Goal: Information Seeking & Learning: Learn about a topic

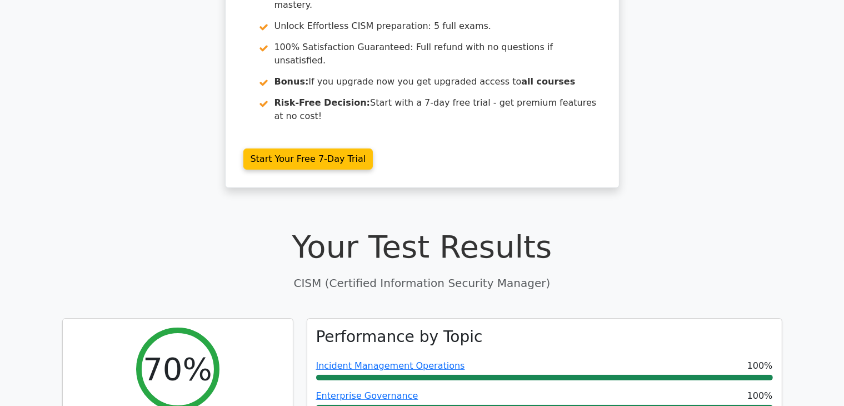
scroll to position [438, 0]
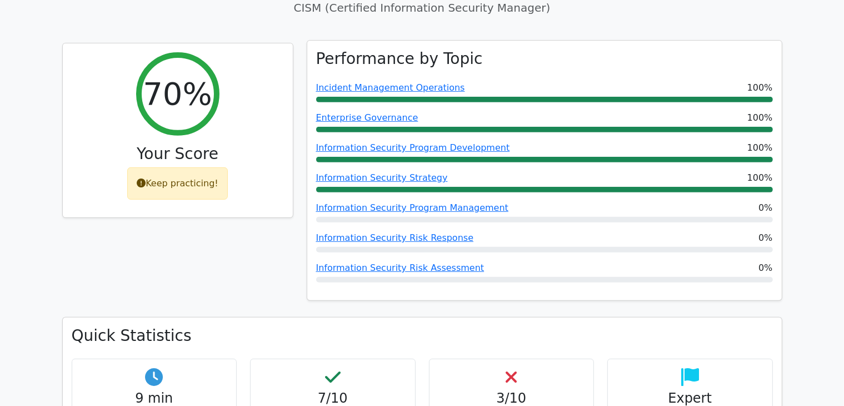
click at [534, 231] on div "Information Security Risk Response 0%" at bounding box center [544, 237] width 457 height 13
click at [420, 202] on link "Information Security Program Management" at bounding box center [412, 207] width 192 height 11
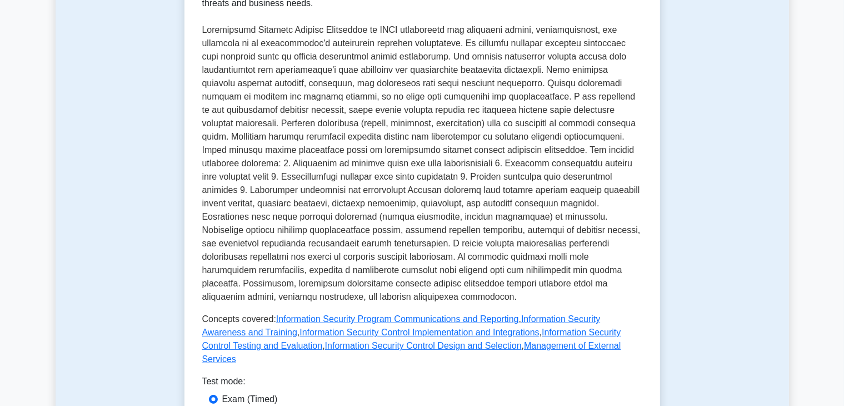
scroll to position [369, 0]
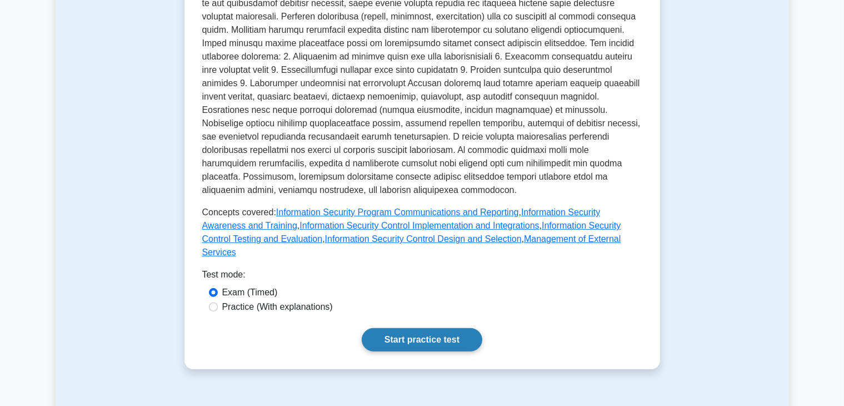
click at [414, 328] on link "Start practice test" at bounding box center [422, 339] width 121 height 23
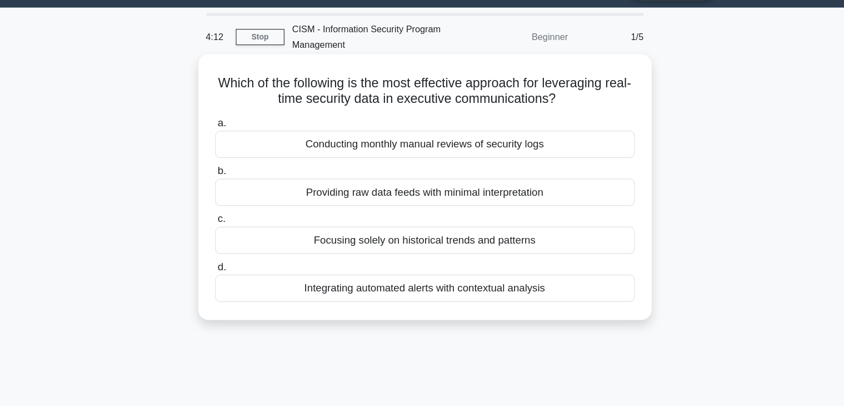
click at [407, 193] on div "Providing raw data feeds with minimal interpretation" at bounding box center [422, 193] width 360 height 23
click at [242, 179] on input "b. Providing raw data feeds with minimal interpretation" at bounding box center [242, 175] width 0 height 7
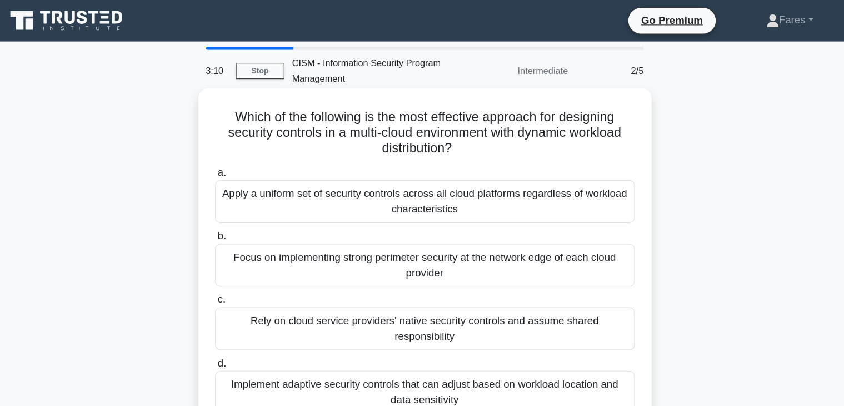
click at [417, 175] on div "Apply a uniform set of security controls across all cloud platforms regardless …" at bounding box center [422, 172] width 360 height 37
click at [242, 152] on input "a. Apply a uniform set of security controls across all cloud platforms regardle…" at bounding box center [242, 147] width 0 height 7
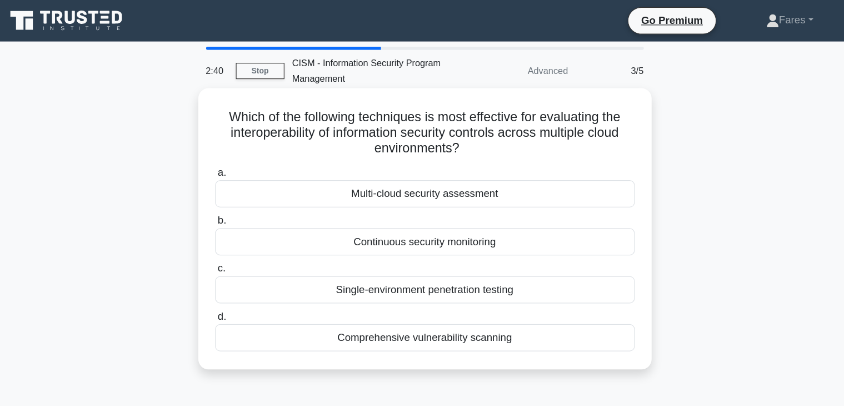
click at [497, 173] on div "Multi-cloud security assessment" at bounding box center [422, 165] width 360 height 23
click at [242, 152] on input "a. Multi-cloud security assessment" at bounding box center [242, 147] width 0 height 7
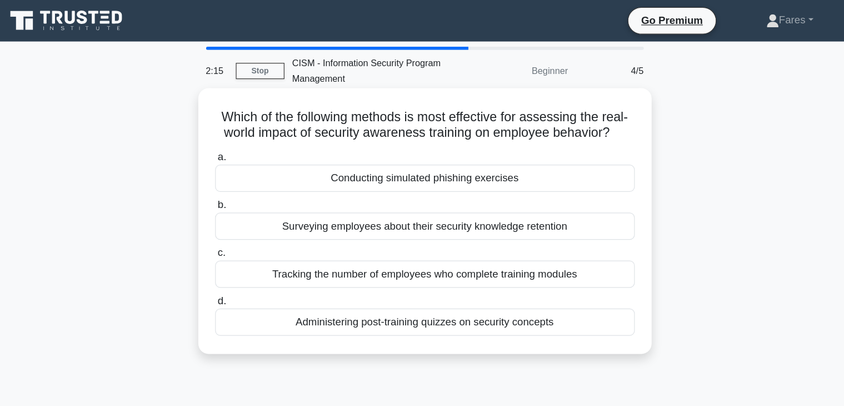
click at [482, 281] on div "Administering post-training quizzes on security concepts" at bounding box center [422, 275] width 360 height 23
click at [242, 262] on input "d. Administering post-training quizzes on security concepts" at bounding box center [242, 257] width 0 height 7
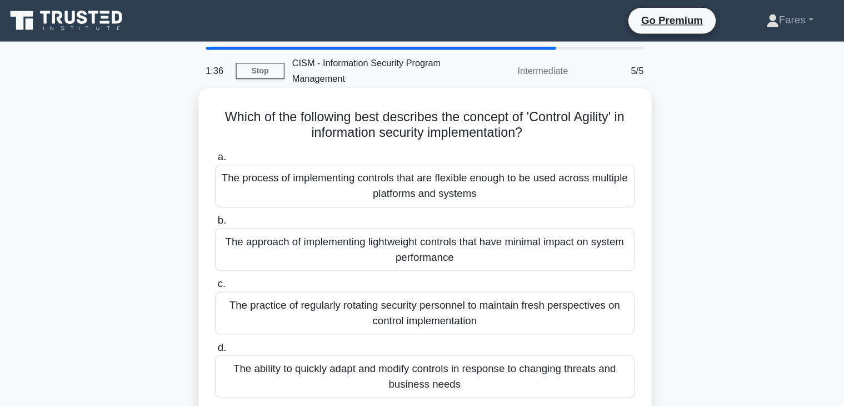
click at [423, 323] on div "The ability to quickly adapt and modify controls in response to changing threat…" at bounding box center [422, 322] width 360 height 37
click at [242, 302] on input "d. The ability to quickly adapt and modify controls in response to changing thr…" at bounding box center [242, 297] width 0 height 7
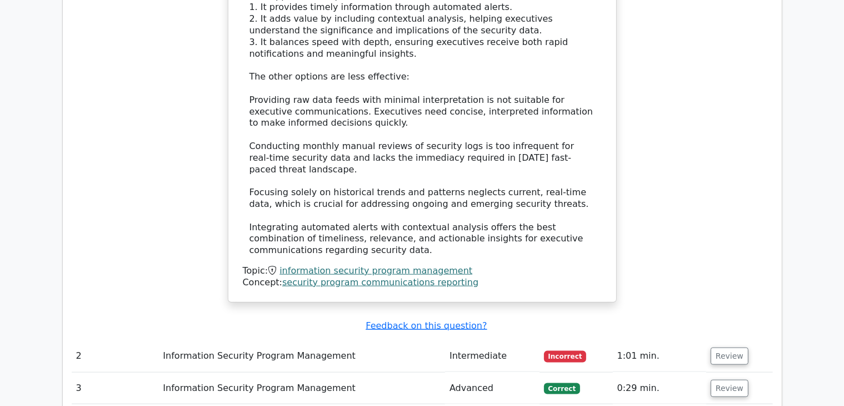
scroll to position [1296, 0]
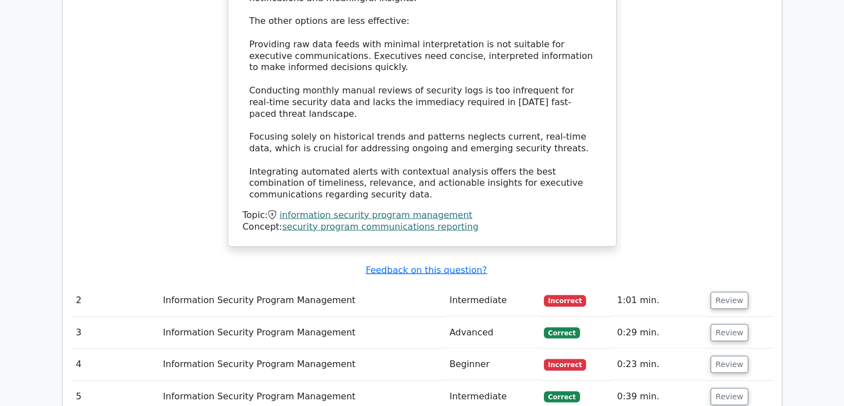
click at [723, 292] on button "Review" at bounding box center [730, 300] width 38 height 17
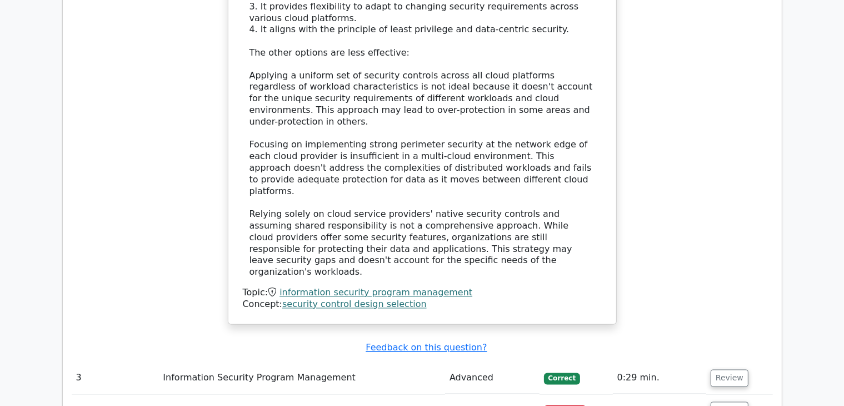
scroll to position [2062, 0]
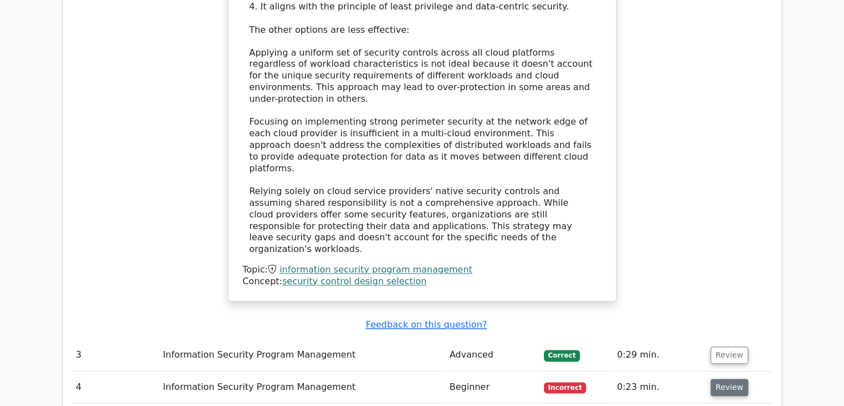
click at [733, 379] on button "Review" at bounding box center [730, 387] width 38 height 17
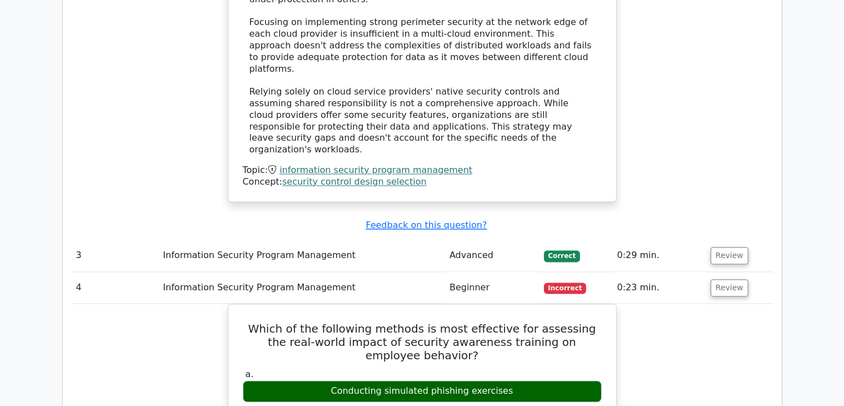
scroll to position [2092, 0]
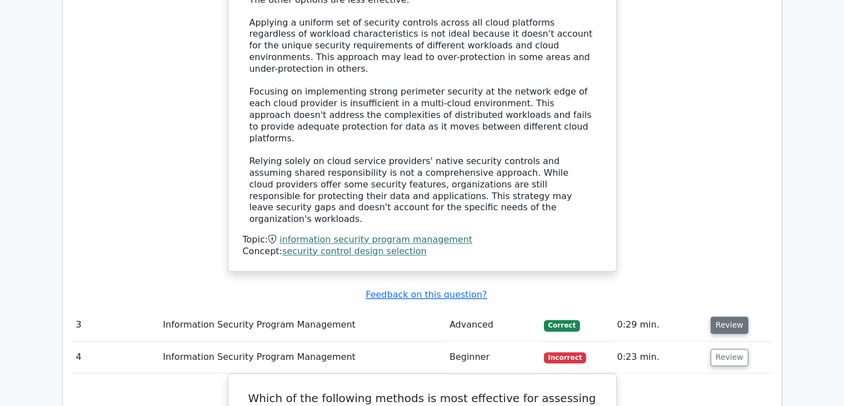
click at [730, 317] on button "Review" at bounding box center [730, 325] width 38 height 17
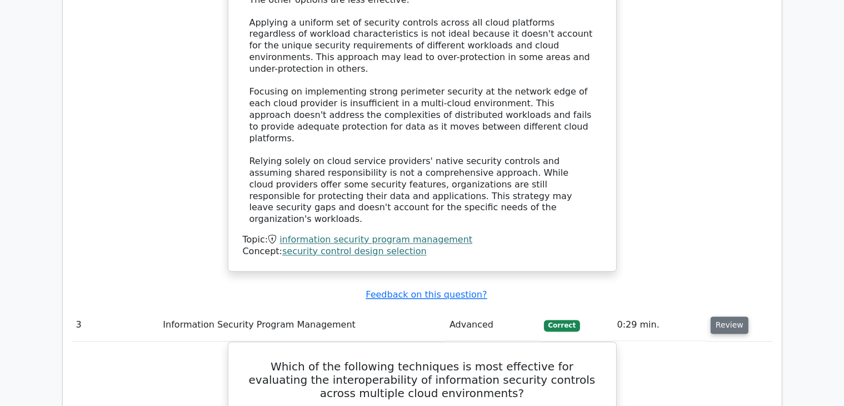
click at [730, 317] on button "Review" at bounding box center [730, 325] width 38 height 17
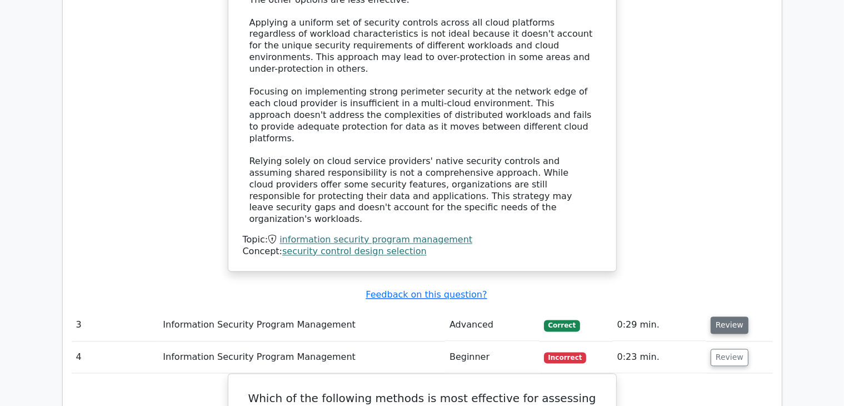
click at [730, 317] on button "Review" at bounding box center [730, 325] width 38 height 17
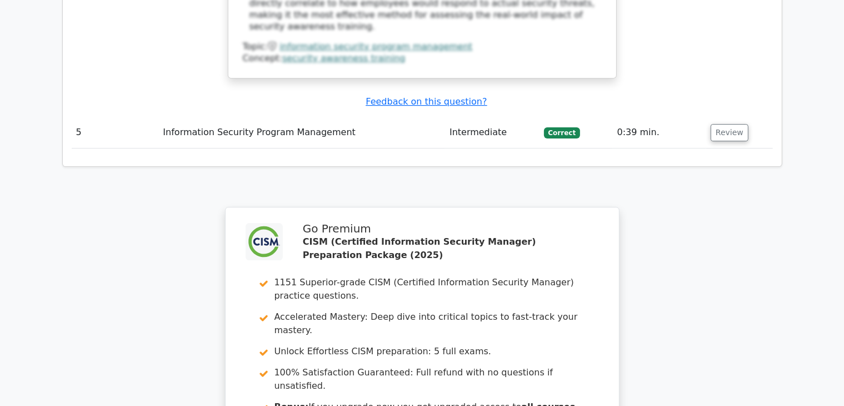
scroll to position [3640, 0]
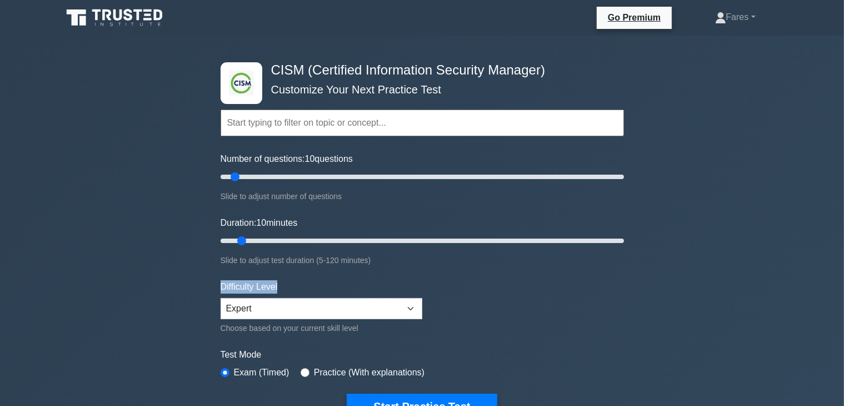
drag, startPoint x: 688, startPoint y: 254, endPoint x: 688, endPoint y: 271, distance: 17.2
click at [688, 271] on div ".clsa-1{fill:#f6f7f8;}.clsa-2{fill:#6bb345;}.clsa-3{fill:#1d2e5c;} CISM (Certif…" at bounding box center [422, 375] width 844 height 678
click at [417, 397] on button "Start Practice Test" at bounding box center [422, 406] width 150 height 26
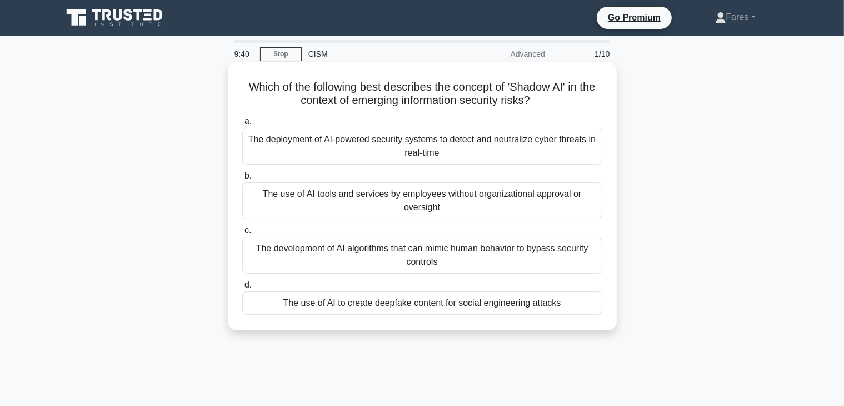
click at [549, 203] on div "The use of AI tools and services by employees without organizational approval o…" at bounding box center [422, 200] width 360 height 37
click at [242, 179] on input "b. The use of AI tools and services by employees without organizational approva…" at bounding box center [242, 175] width 0 height 7
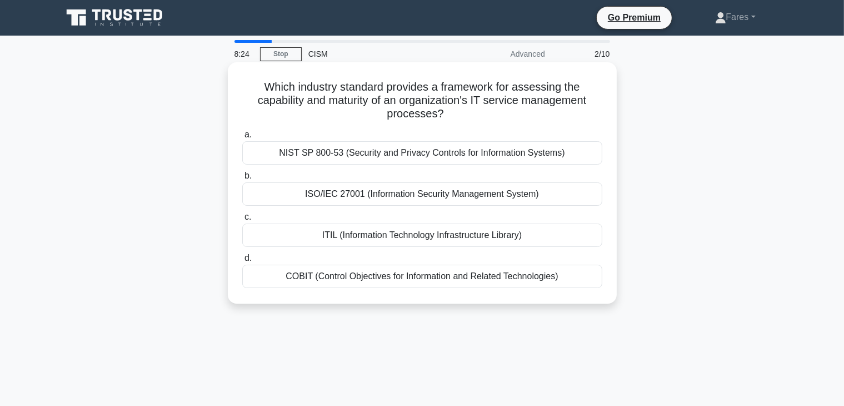
click at [414, 271] on div "COBIT (Control Objectives for Information and Related Technologies)" at bounding box center [422, 275] width 360 height 23
click at [242, 262] on input "d. COBIT (Control Objectives for Information and Related Technologies)" at bounding box center [242, 257] width 0 height 7
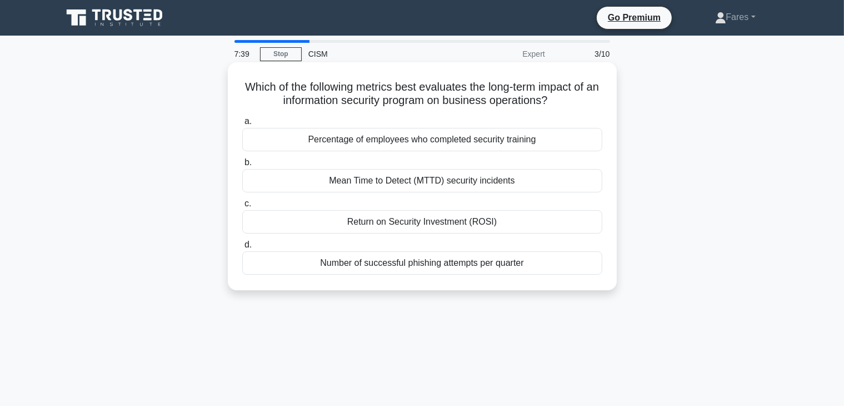
click at [402, 227] on div "Return on Security Investment (ROSI)" at bounding box center [422, 221] width 360 height 23
click at [242, 207] on input "c. Return on Security Investment (ROSI)" at bounding box center [242, 203] width 0 height 7
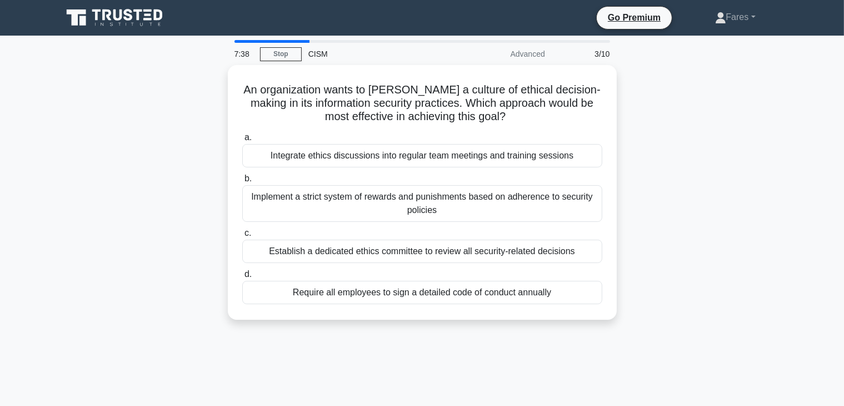
click at [402, 227] on label "c. Establish a dedicated ethics committee to review all security-related decisi…" at bounding box center [422, 244] width 360 height 37
click at [242, 229] on input "c. Establish a dedicated ethics committee to review all security-related decisi…" at bounding box center [242, 232] width 0 height 7
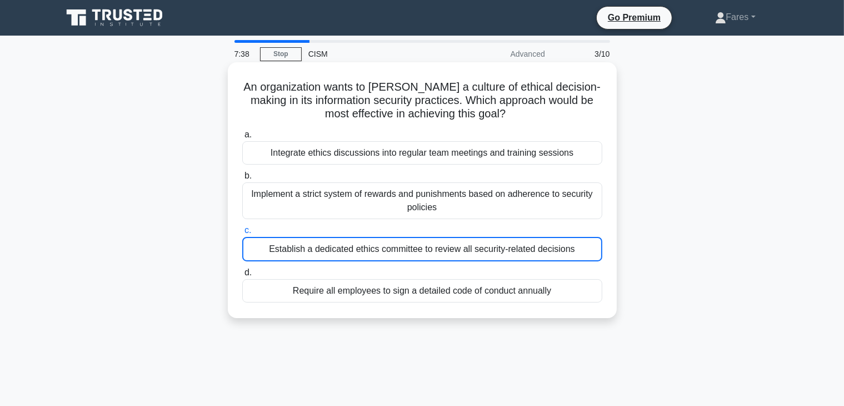
click at [402, 227] on label "c. Establish a dedicated ethics committee to review all security-related decisi…" at bounding box center [422, 242] width 360 height 38
click at [242, 227] on input "c. Establish a dedicated ethics committee to review all security-related decisi…" at bounding box center [242, 230] width 0 height 7
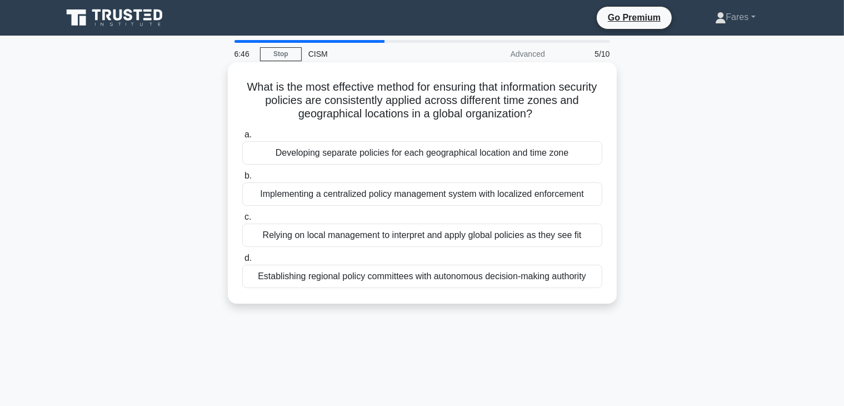
click at [561, 196] on div "Implementing a centralized policy management system with localized enforcement" at bounding box center [422, 193] width 360 height 23
click at [242, 179] on input "b. Implementing a centralized policy management system with localized enforceme…" at bounding box center [242, 175] width 0 height 7
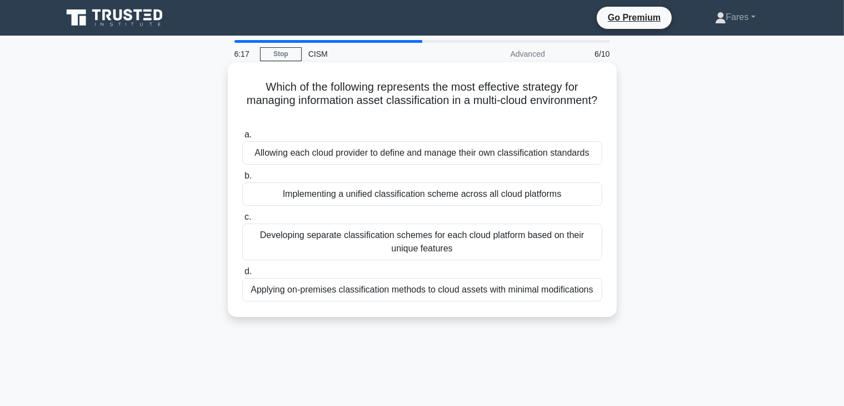
click at [505, 194] on div "Implementing a unified classification scheme across all cloud platforms" at bounding box center [422, 193] width 360 height 23
click at [242, 179] on input "b. Implementing a unified classification scheme across all cloud platforms" at bounding box center [242, 175] width 0 height 7
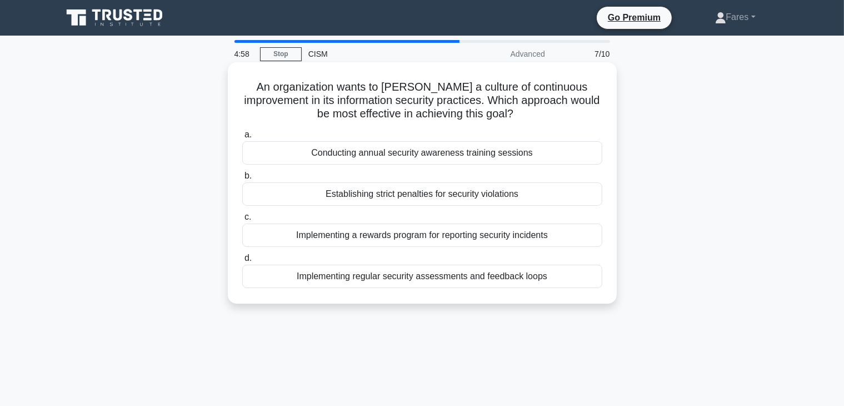
click at [399, 286] on div "Implementing regular security assessments and feedback loops" at bounding box center [422, 275] width 360 height 23
click at [242, 262] on input "d. Implementing regular security assessments and feedback loops" at bounding box center [242, 257] width 0 height 7
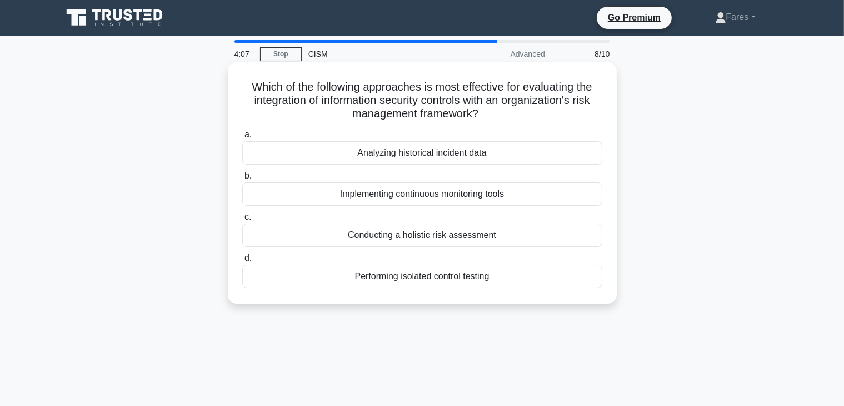
click at [435, 240] on div "Conducting a holistic risk assessment" at bounding box center [422, 234] width 360 height 23
click at [242, 221] on input "c. Conducting a holistic risk assessment" at bounding box center [242, 216] width 0 height 7
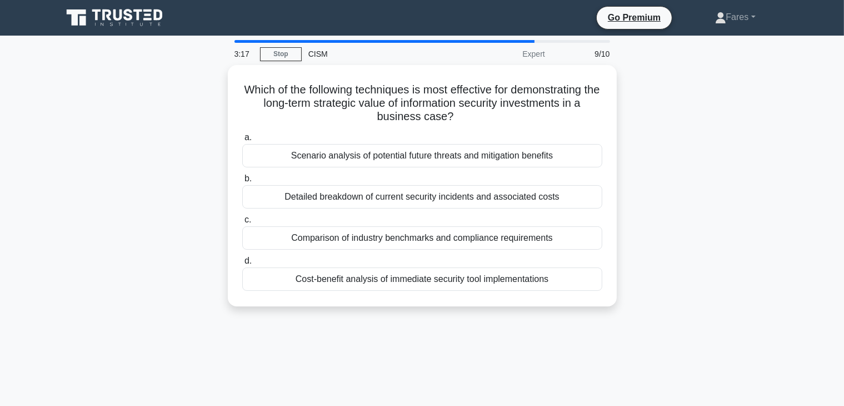
click at [630, 179] on div "Which of the following techniques is most effective for demonstrating the long-…" at bounding box center [422, 192] width 733 height 254
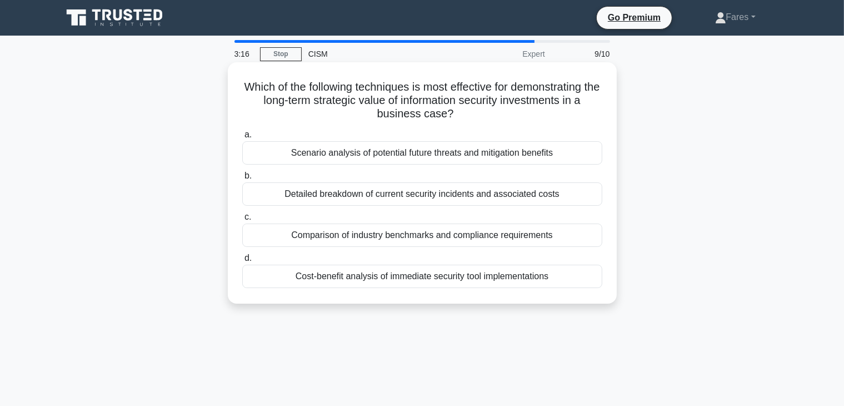
click at [521, 156] on div "Scenario analysis of potential future threats and mitigation benefits" at bounding box center [422, 152] width 360 height 23
click at [242, 138] on input "a. Scenario analysis of potential future threats and mitigation benefits" at bounding box center [242, 134] width 0 height 7
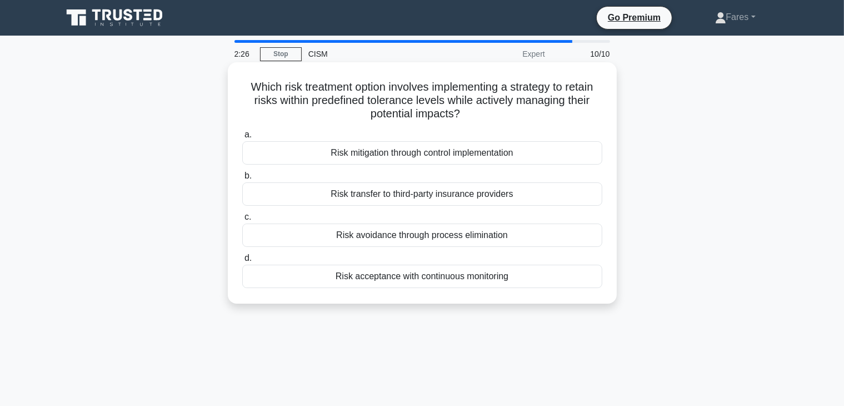
click at [436, 152] on div "Risk mitigation through control implementation" at bounding box center [422, 152] width 360 height 23
click at [242, 138] on input "a. Risk mitigation through control implementation" at bounding box center [242, 134] width 0 height 7
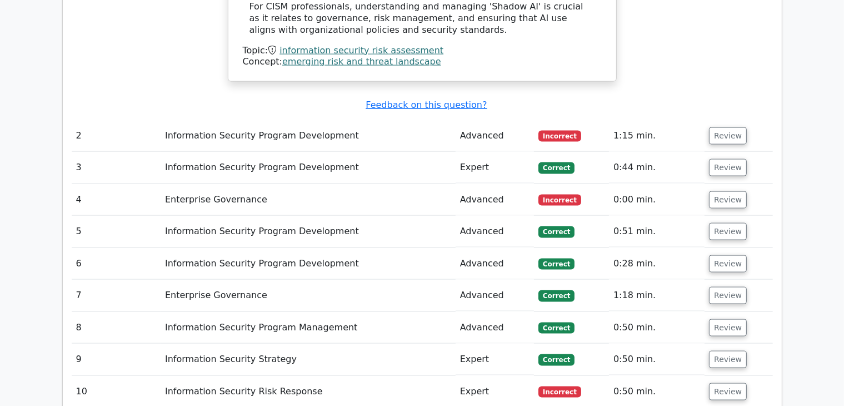
scroll to position [1624, 0]
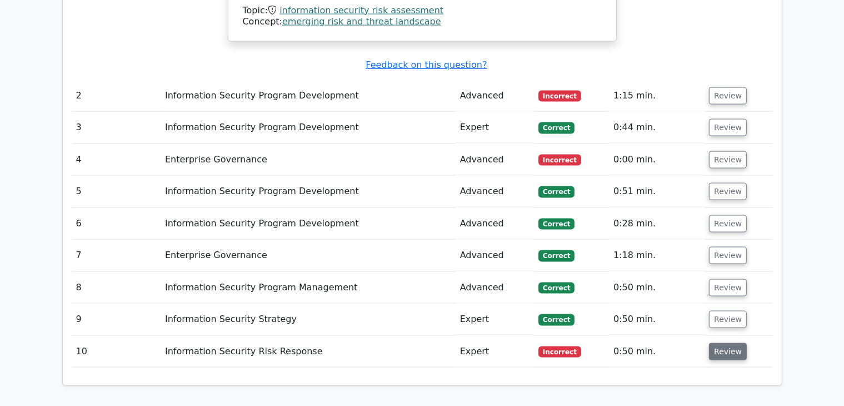
click at [727, 343] on button "Review" at bounding box center [728, 351] width 38 height 17
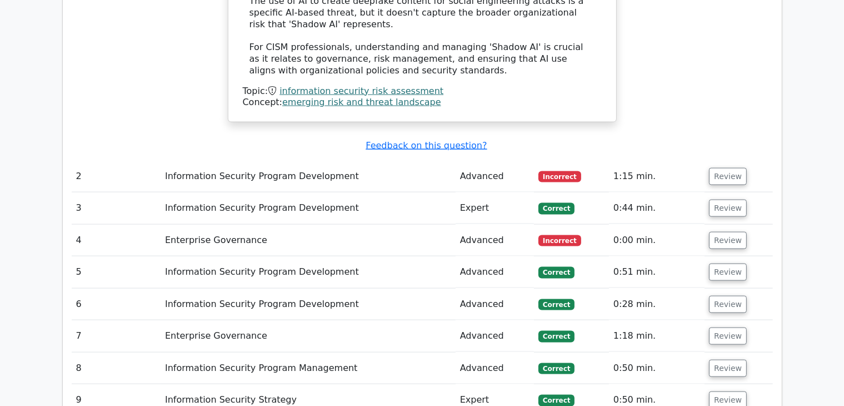
scroll to position [1442, 0]
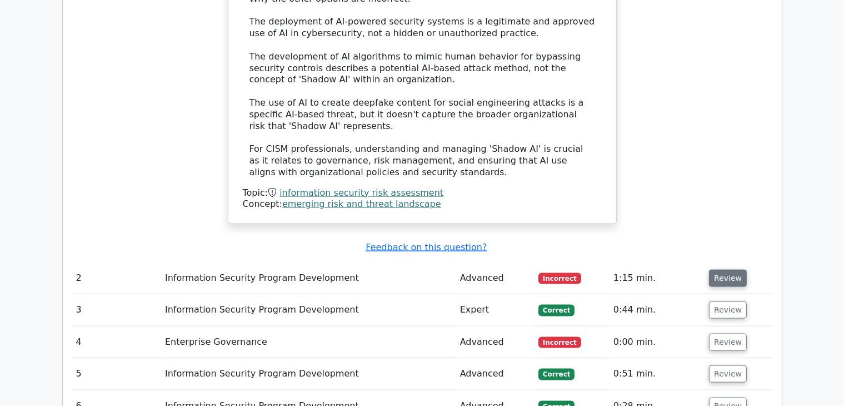
click at [729, 269] on button "Review" at bounding box center [728, 277] width 38 height 17
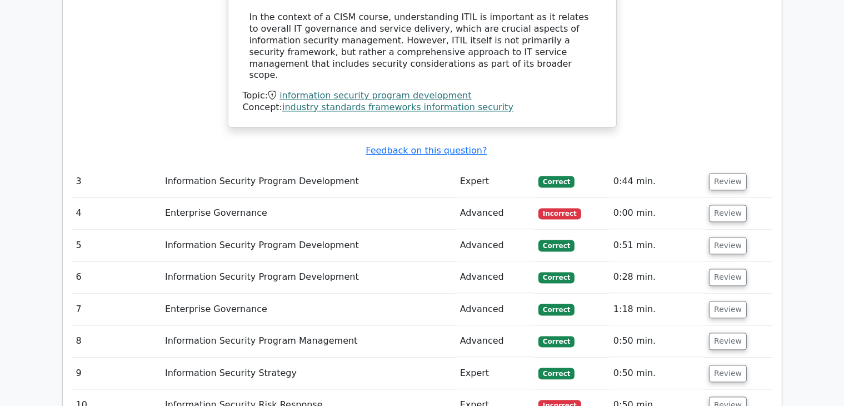
scroll to position [2300, 0]
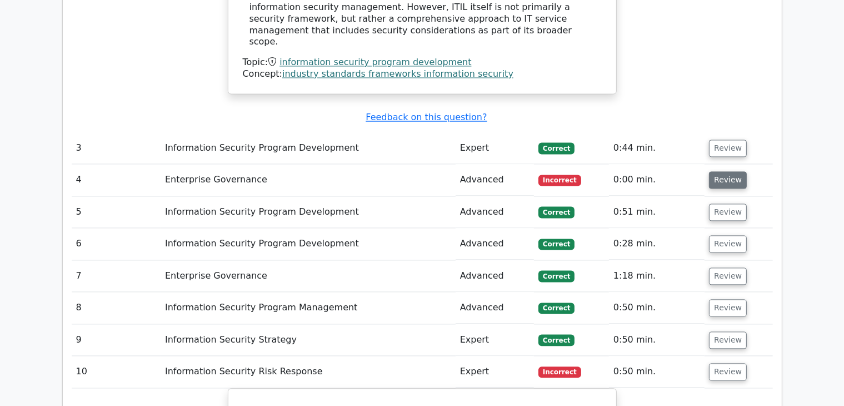
click at [733, 171] on button "Review" at bounding box center [728, 179] width 38 height 17
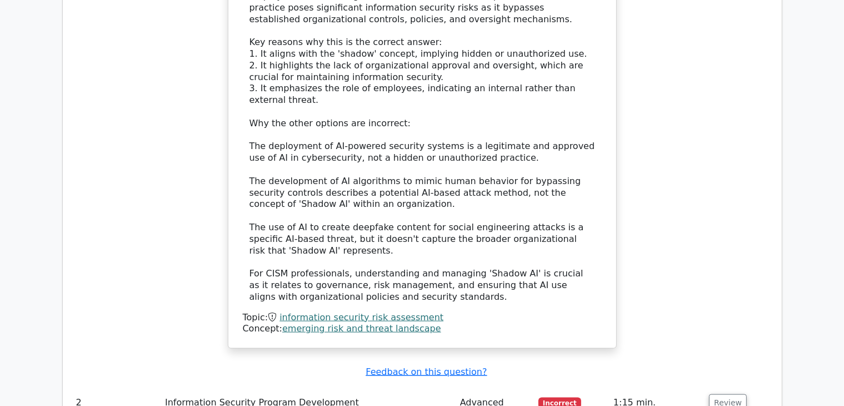
scroll to position [0, 0]
